Goal: Task Accomplishment & Management: Use online tool/utility

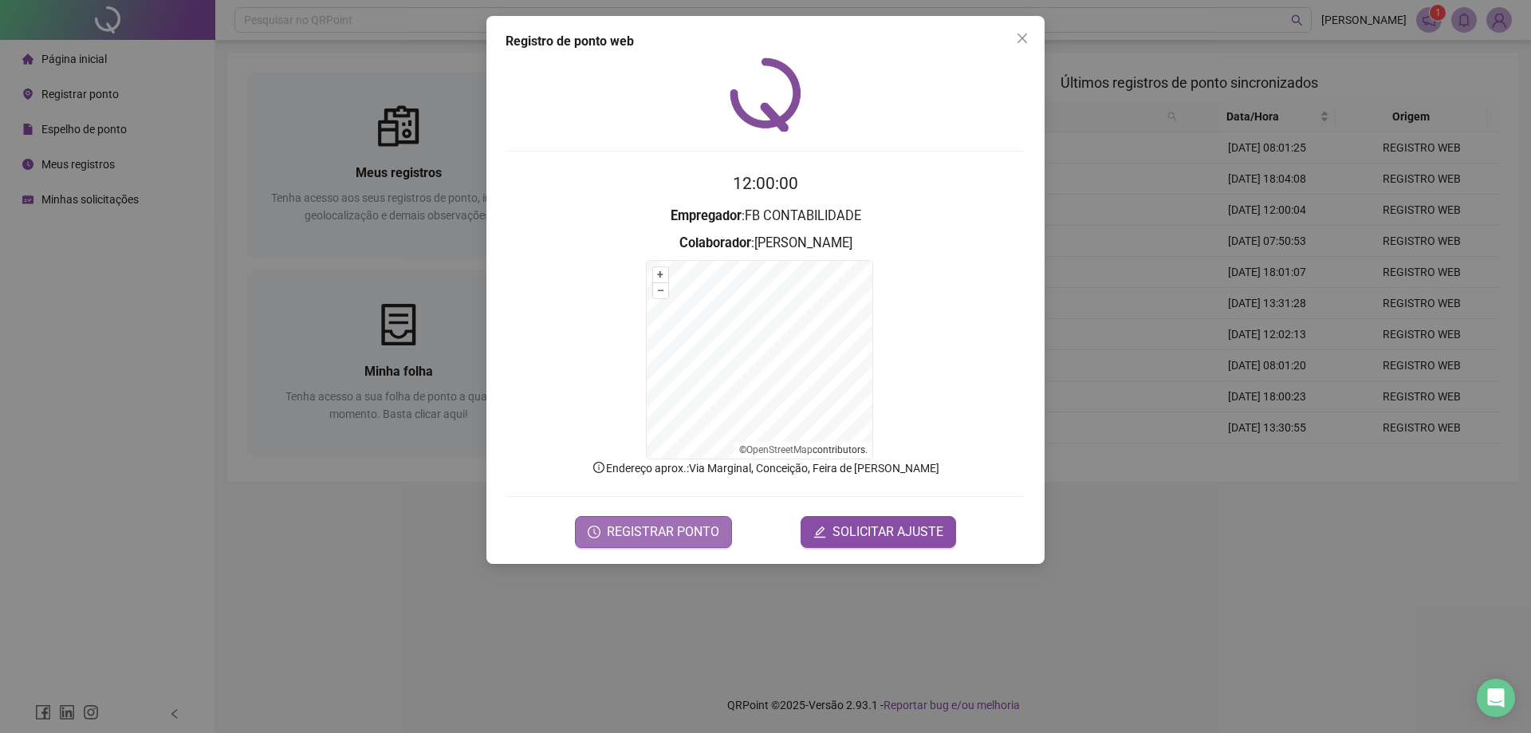
click at [640, 527] on span "REGISTRAR PONTO" at bounding box center [663, 531] width 112 height 19
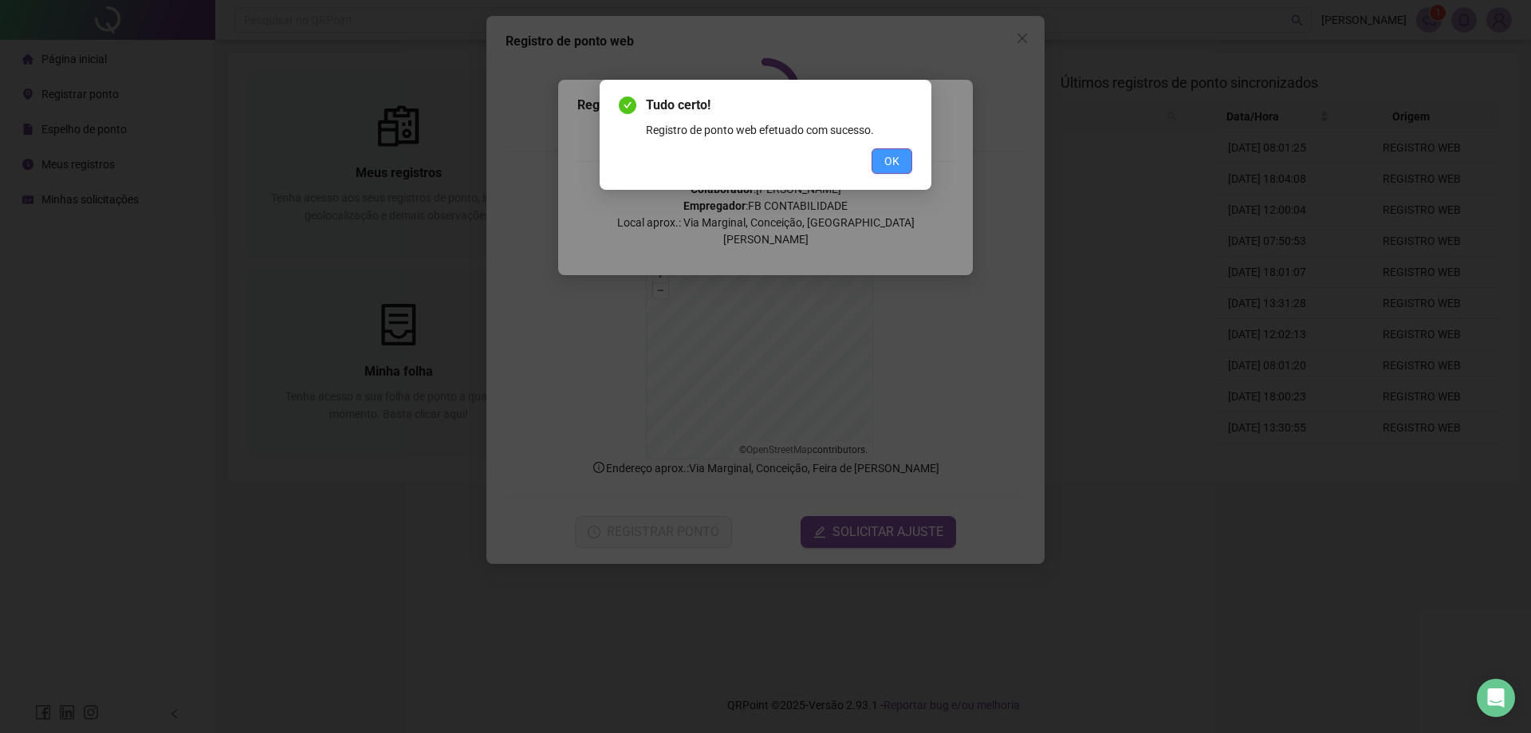
click at [900, 163] on button "OK" at bounding box center [892, 161] width 41 height 26
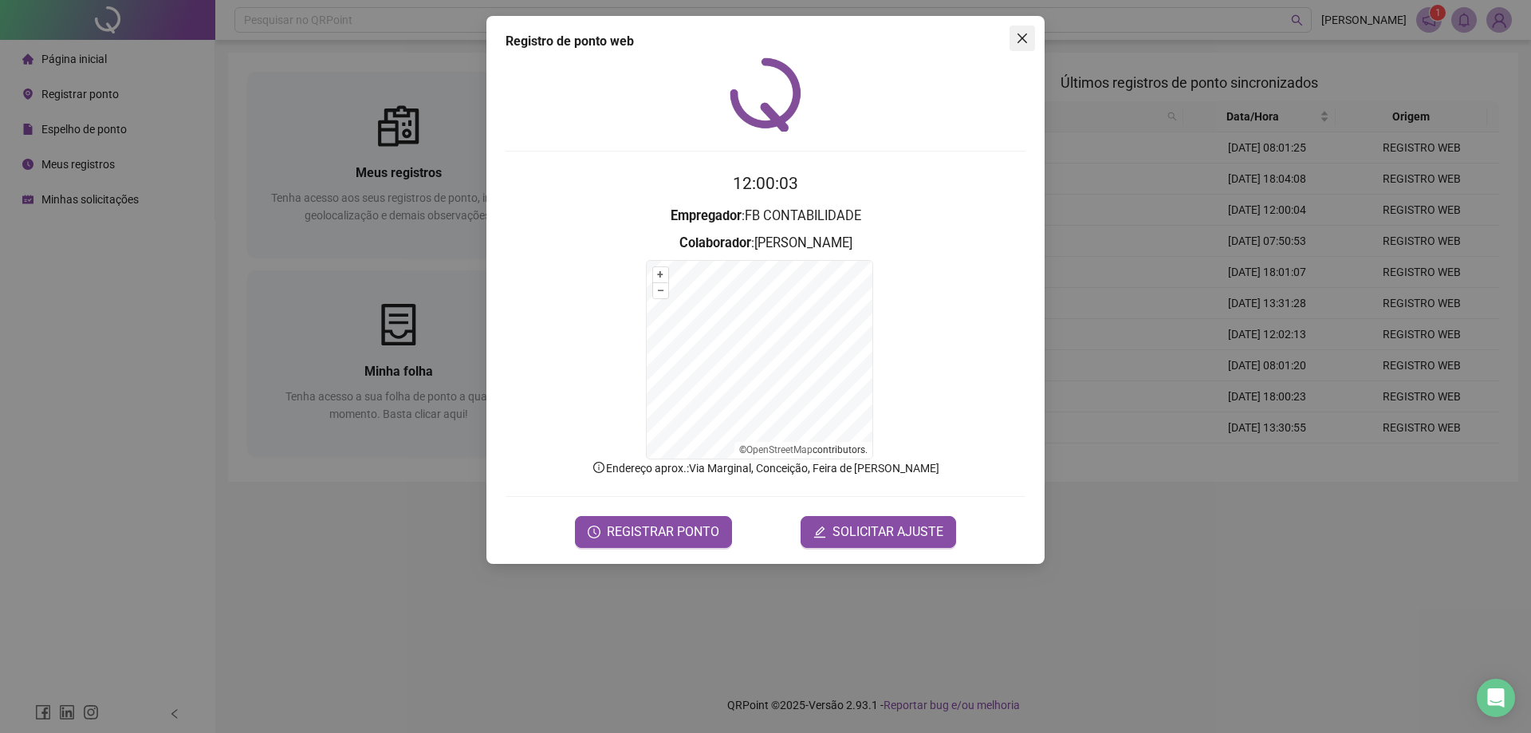
click at [1032, 31] on button "Close" at bounding box center [1023, 39] width 26 height 26
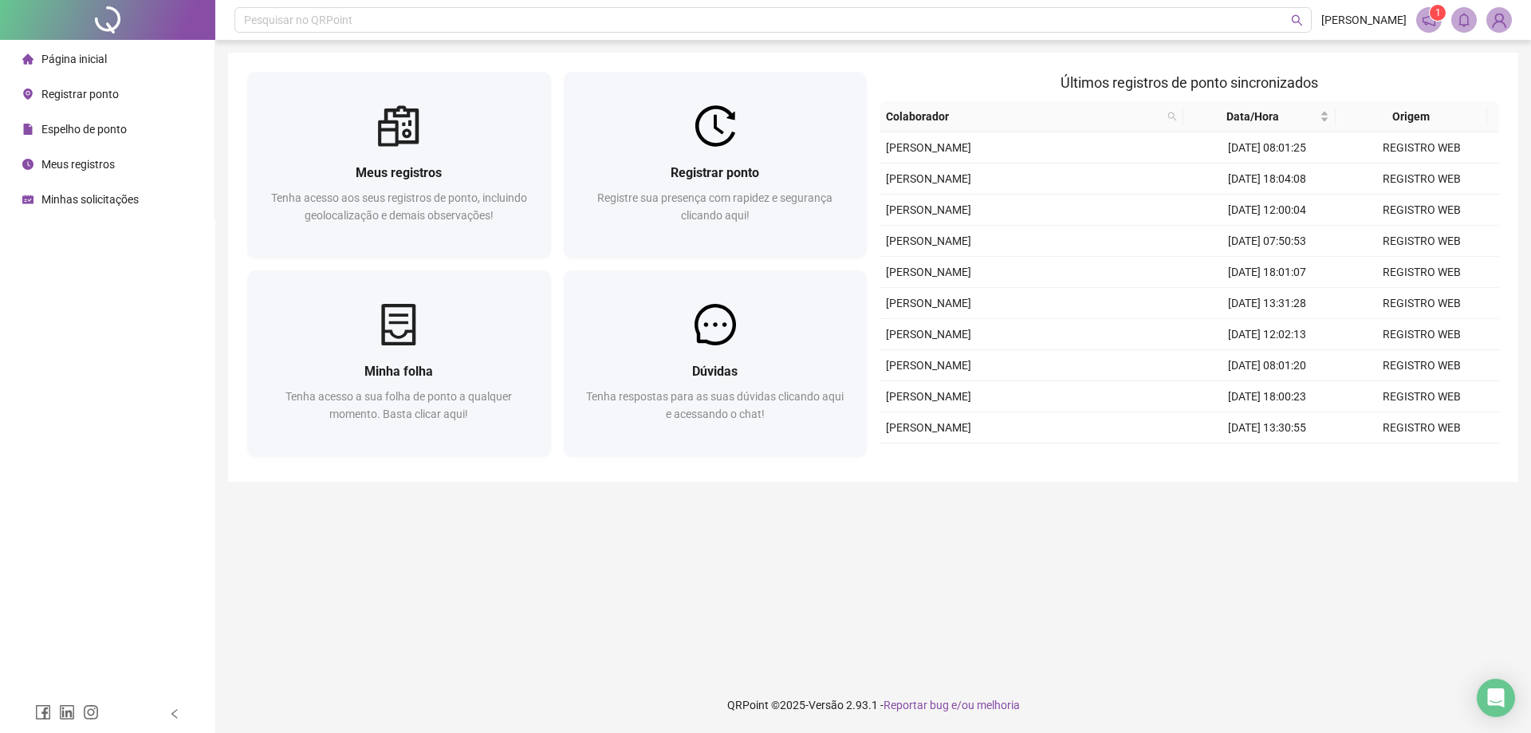
click at [118, 148] on ul "Página inicial Registrar ponto Espelho de ponto Meus registros Minhas solicitaç…" at bounding box center [107, 129] width 215 height 179
click at [116, 137] on div "Espelho de ponto" at bounding box center [74, 129] width 104 height 32
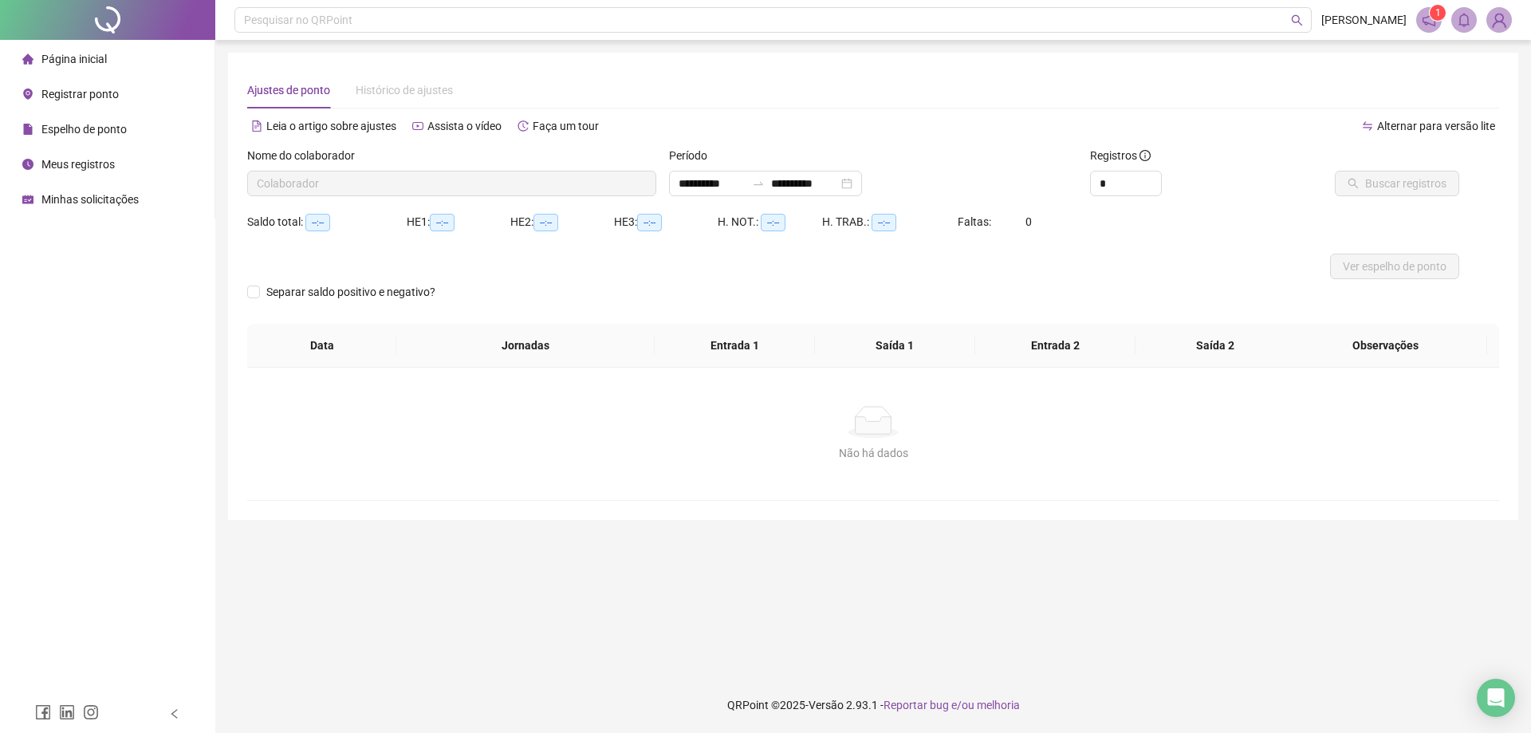
type input "**********"
click at [106, 73] on li "Página inicial" at bounding box center [107, 59] width 208 height 32
